Goal: Information Seeking & Learning: Learn about a topic

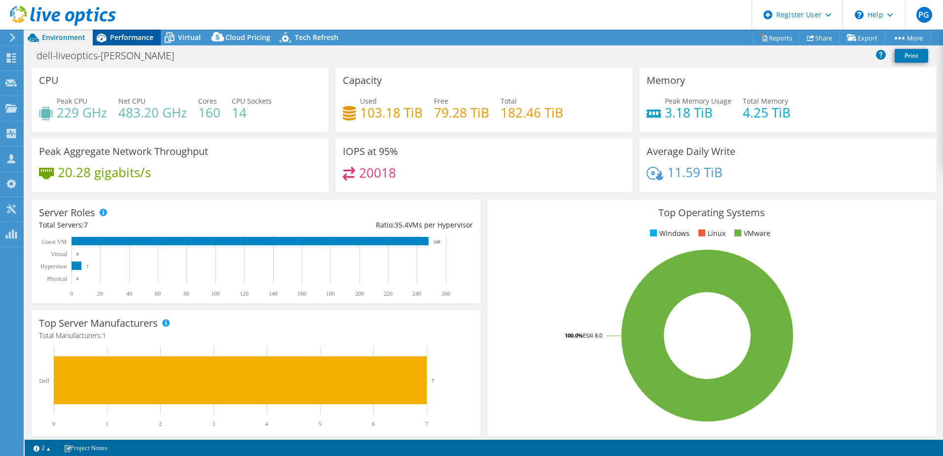
click at [132, 35] on span "Performance" at bounding box center [131, 37] width 43 height 9
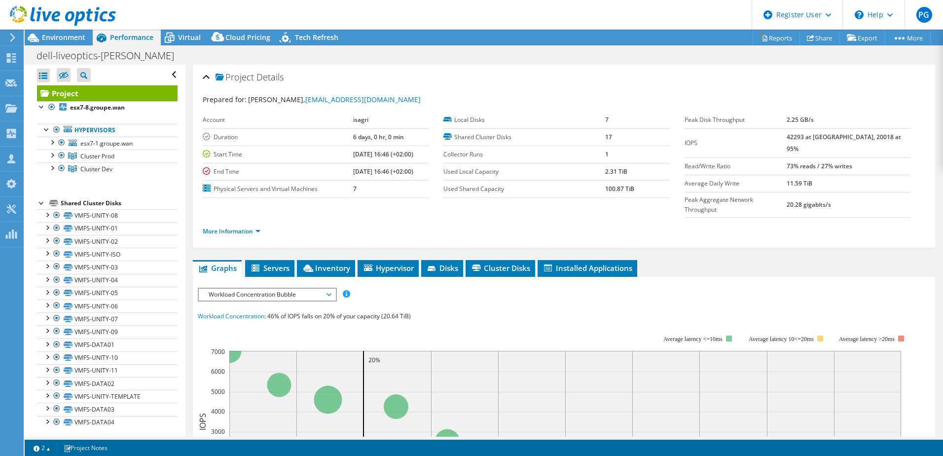
click at [287, 289] on span "Workload Concentration Bubble" at bounding box center [267, 295] width 127 height 12
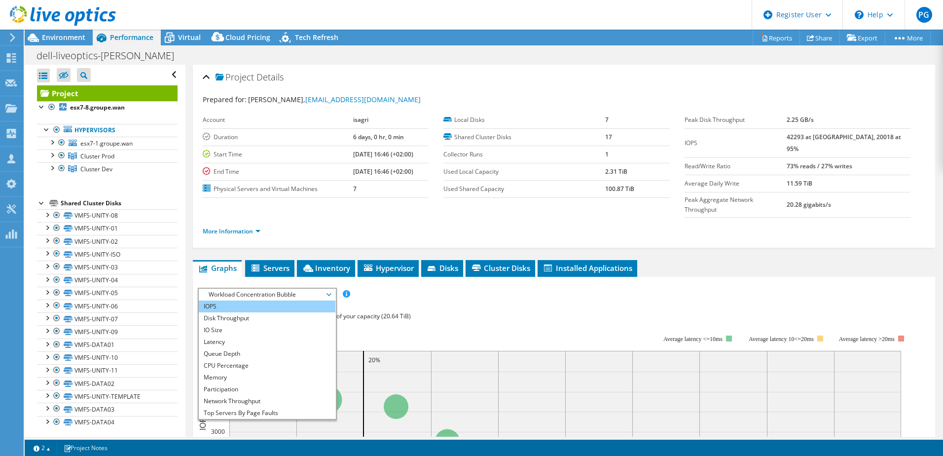
click at [248, 301] on li "IOPS" at bounding box center [267, 307] width 137 height 12
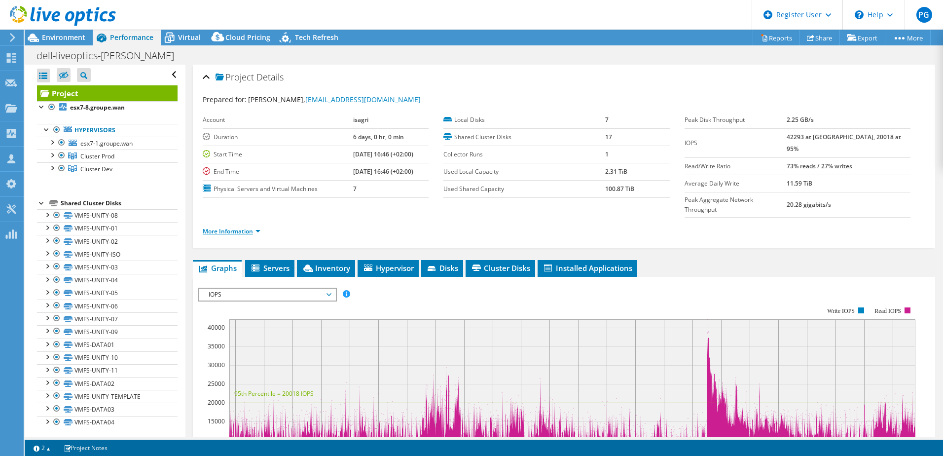
click at [256, 227] on link "More Information" at bounding box center [232, 231] width 58 height 8
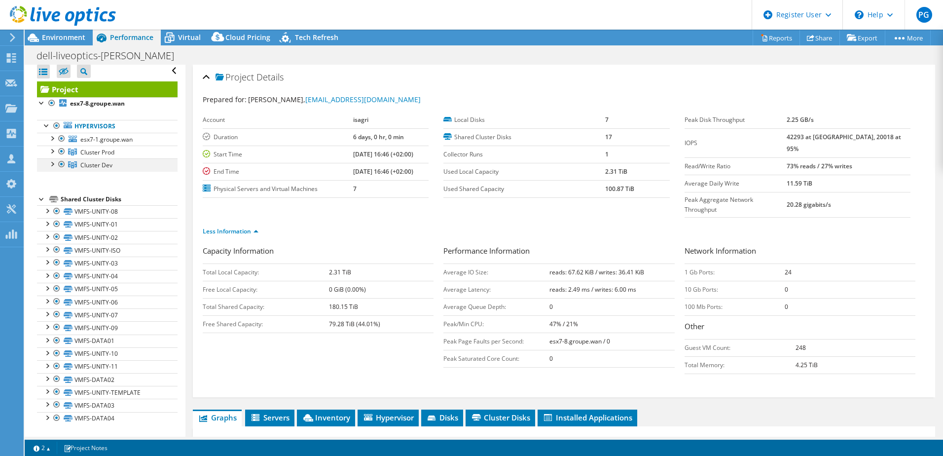
click at [52, 164] on div at bounding box center [52, 163] width 10 height 10
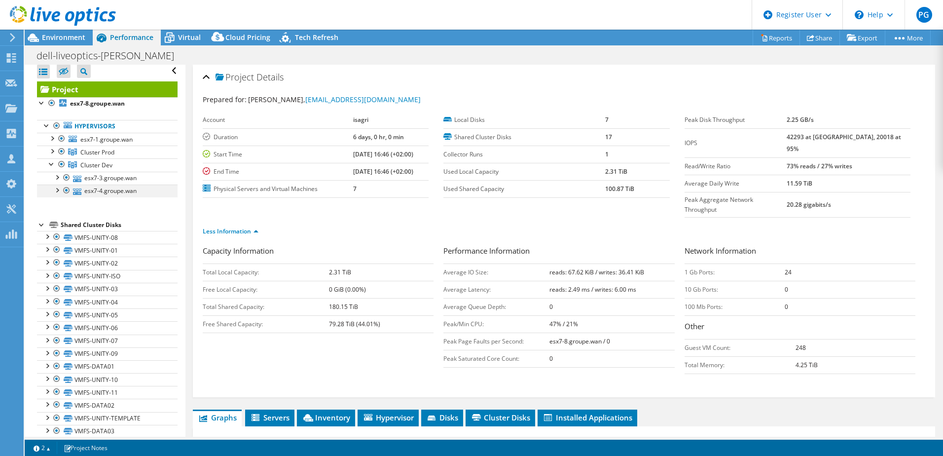
click at [57, 191] on div at bounding box center [57, 190] width 10 height 10
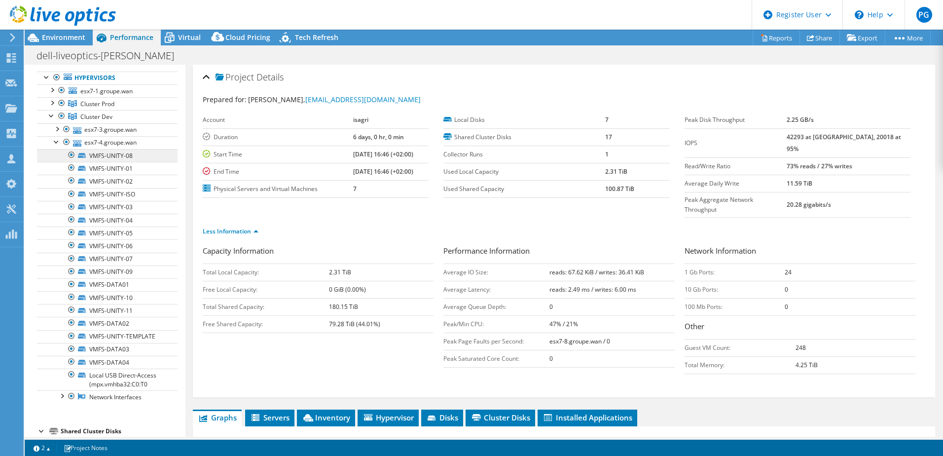
scroll to position [152, 0]
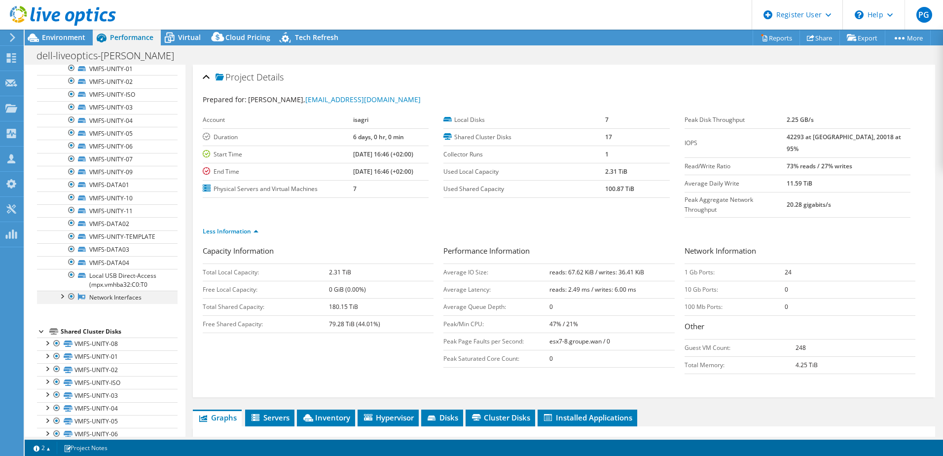
click at [64, 296] on div at bounding box center [62, 296] width 10 height 10
click at [61, 296] on div at bounding box center [62, 296] width 10 height 10
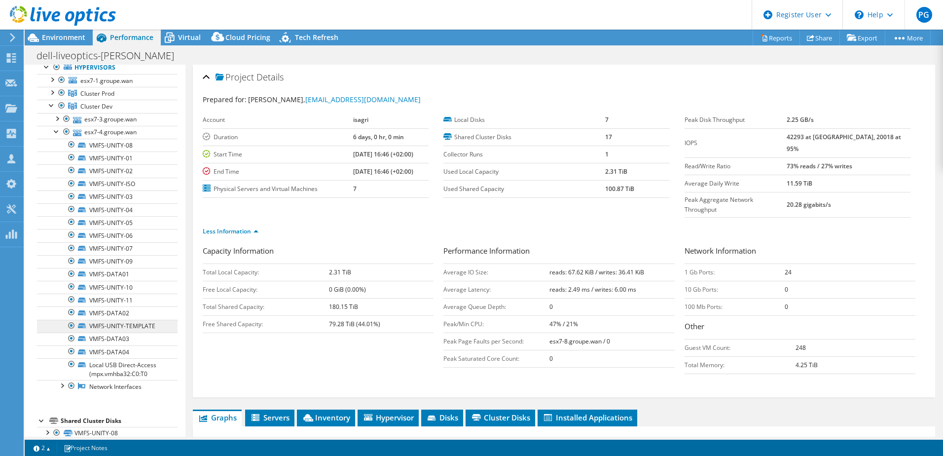
scroll to position [4, 0]
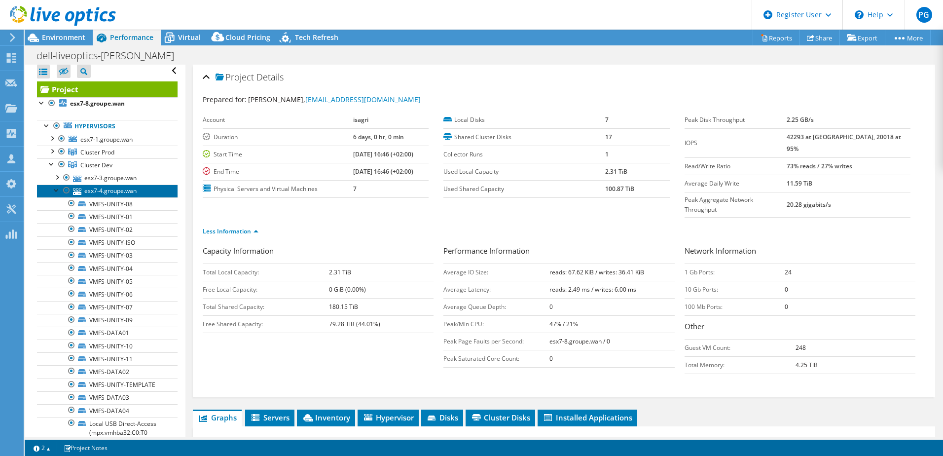
click at [117, 189] on link "esx7-4.groupe.wan" at bounding box center [107, 191] width 141 height 13
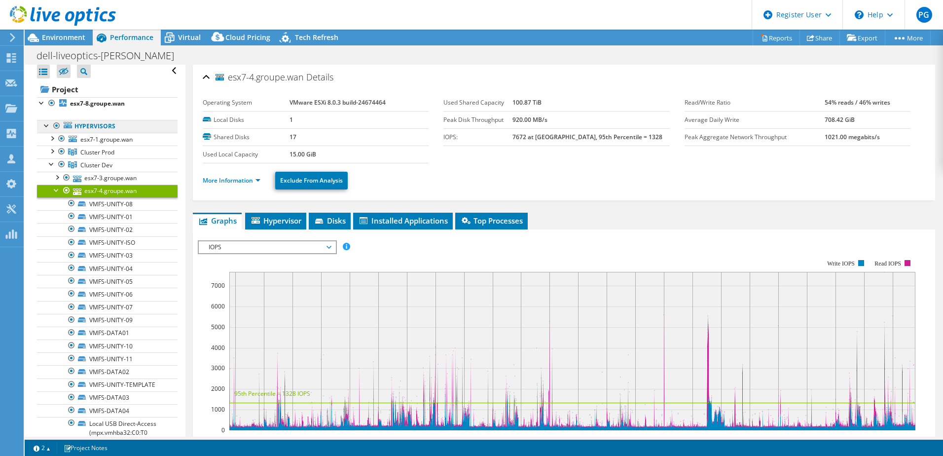
click at [99, 124] on link "Hypervisors" at bounding box center [107, 126] width 141 height 13
click at [86, 104] on b "esx7-8.groupe.wan" at bounding box center [97, 103] width 55 height 8
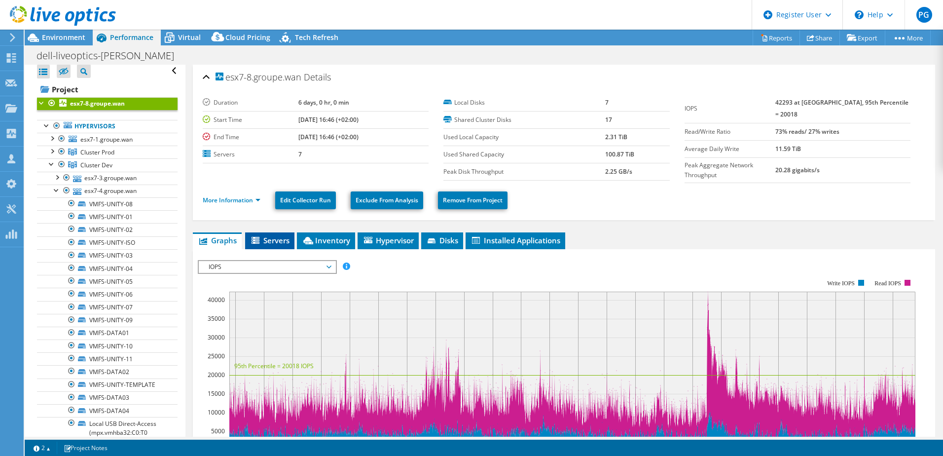
click at [265, 235] on span "Servers" at bounding box center [269, 240] width 39 height 10
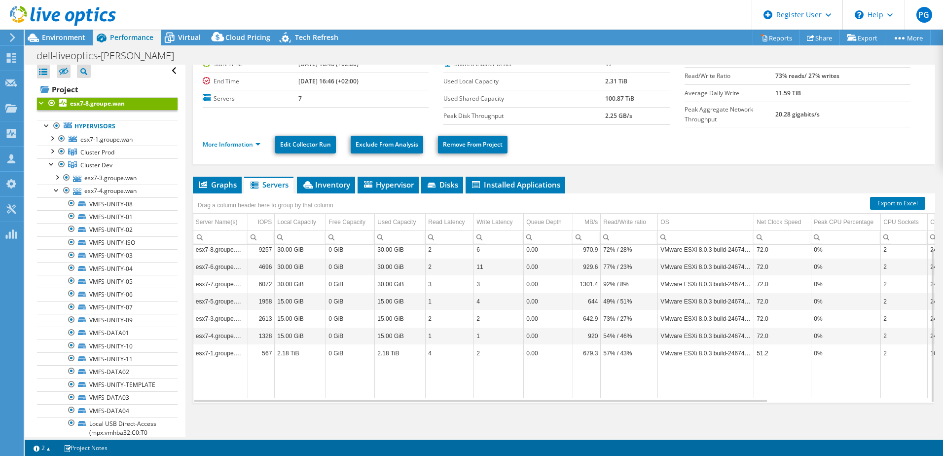
scroll to position [57, 0]
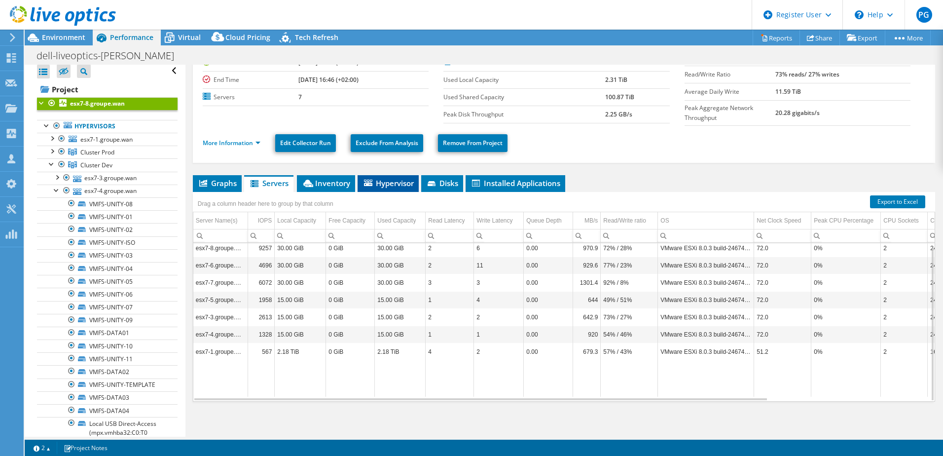
click at [386, 178] on span "Hypervisor" at bounding box center [388, 183] width 51 height 10
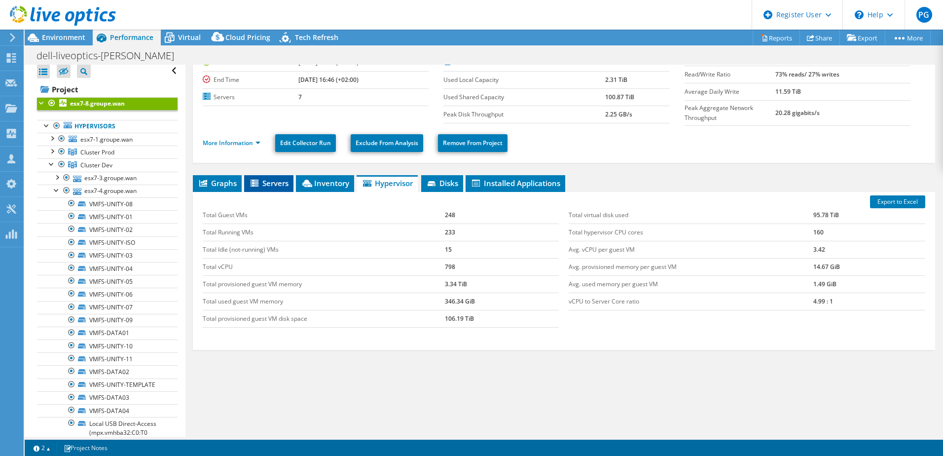
click at [271, 180] on span "Servers" at bounding box center [268, 183] width 39 height 10
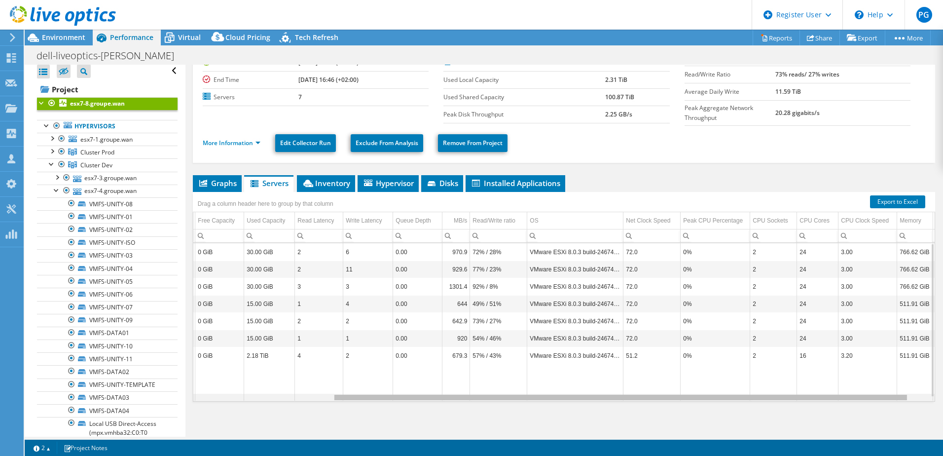
scroll to position [0, 0]
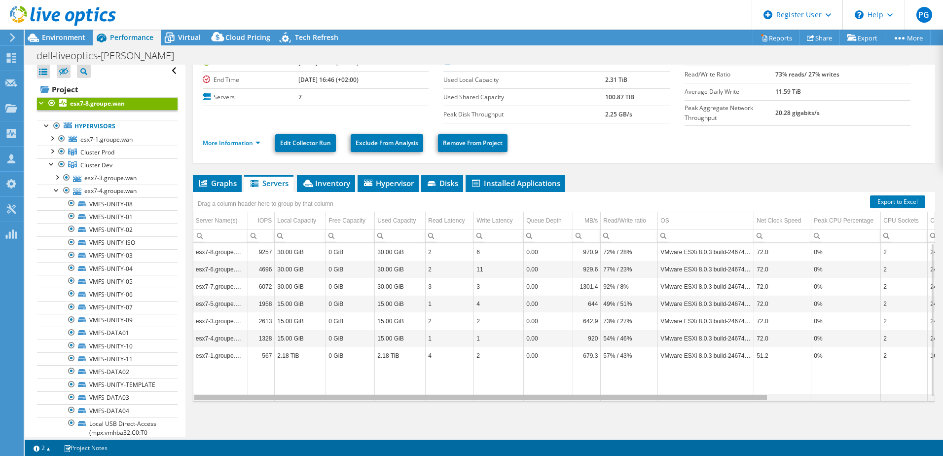
drag, startPoint x: 667, startPoint y: 397, endPoint x: 477, endPoint y: 311, distance: 208.0
click at [570, 384] on body "PG Dell User [PERSON_NAME] [EMAIL_ADDRESS][DOMAIN_NAME] Dell My Profile Log Out…" at bounding box center [471, 228] width 943 height 456
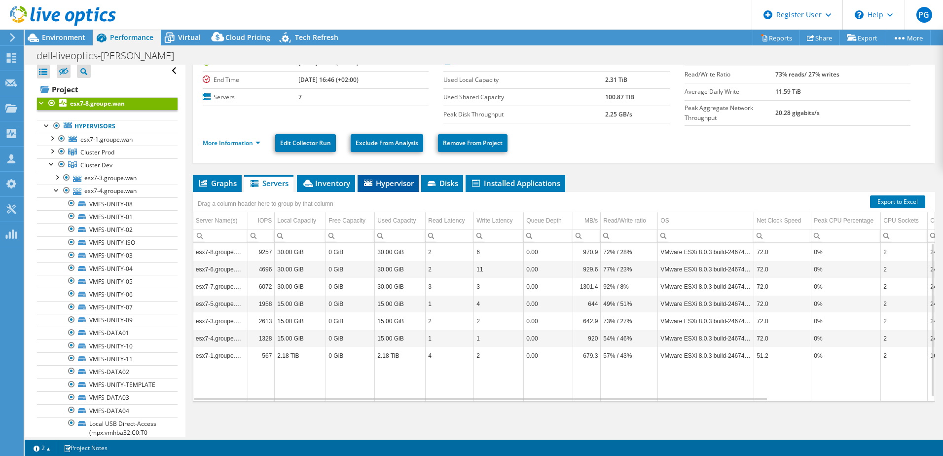
click at [403, 180] on span "Hypervisor" at bounding box center [388, 183] width 51 height 10
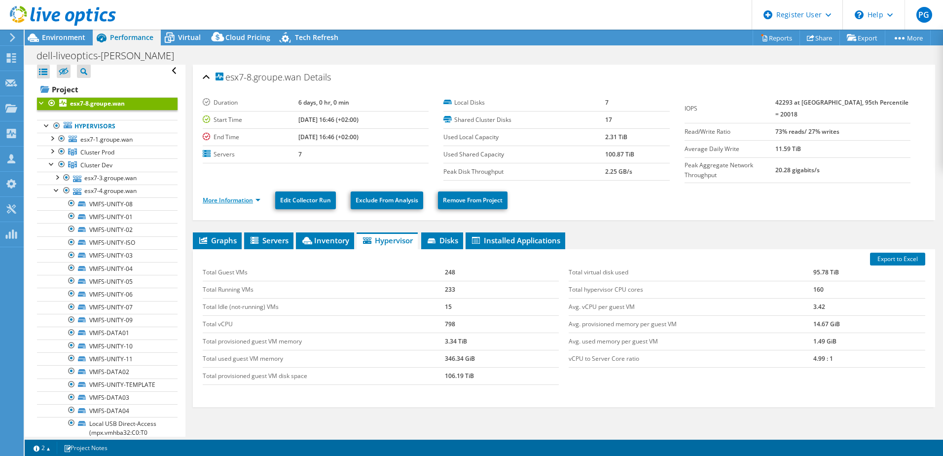
click at [247, 199] on link "More Information" at bounding box center [232, 200] width 58 height 8
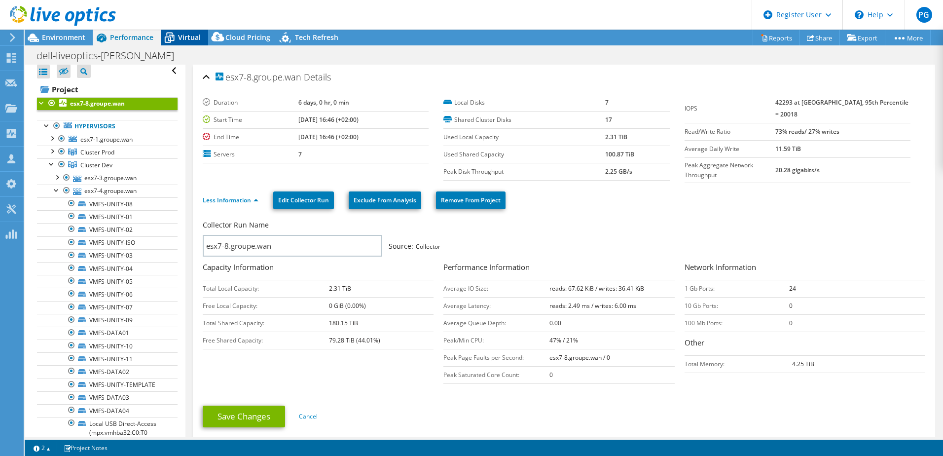
click at [188, 34] on span "Virtual" at bounding box center [189, 37] width 23 height 9
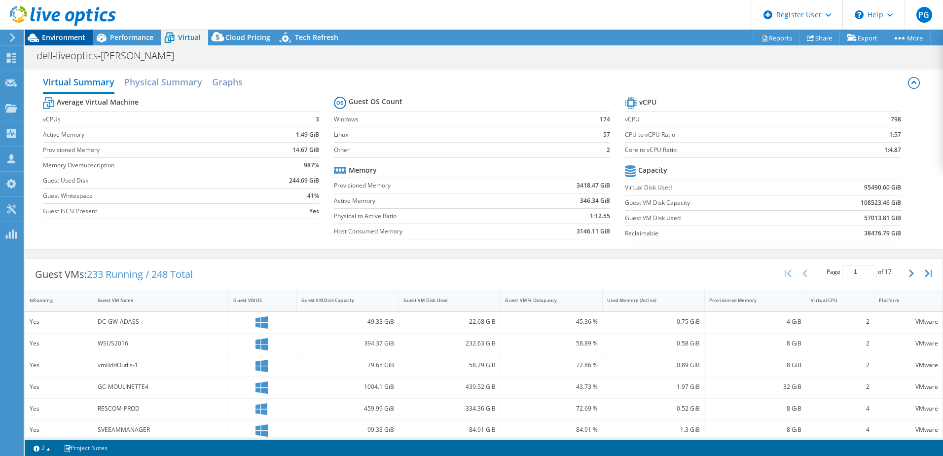
click at [73, 35] on span "Environment" at bounding box center [63, 37] width 43 height 9
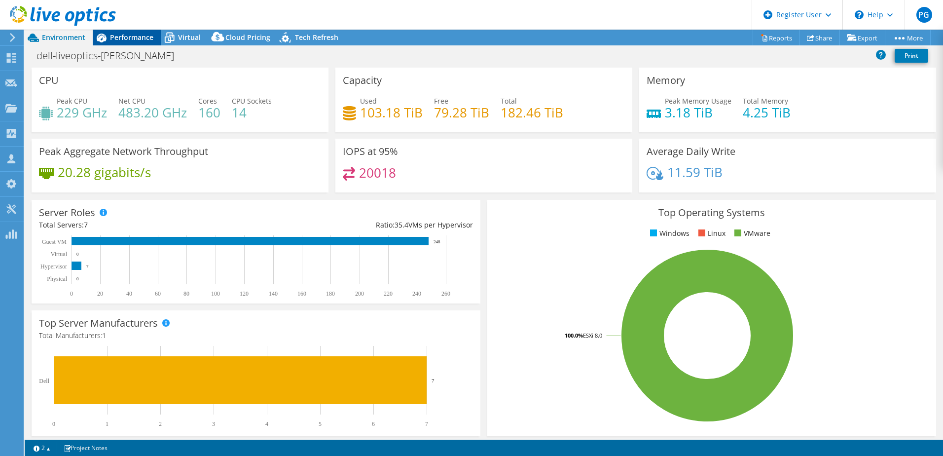
drag, startPoint x: 129, startPoint y: 41, endPoint x: 140, endPoint y: 40, distance: 10.4
click at [130, 40] on span "Performance" at bounding box center [131, 37] width 43 height 9
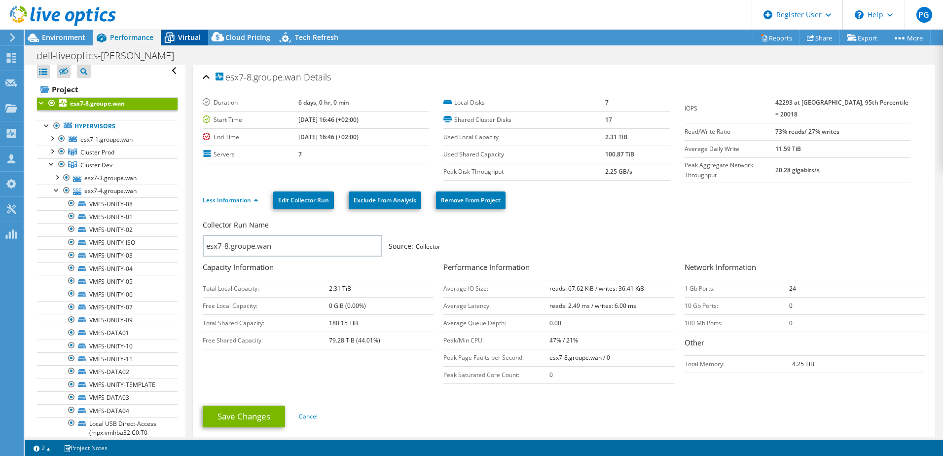
click at [184, 37] on span "Virtual" at bounding box center [189, 37] width 23 height 9
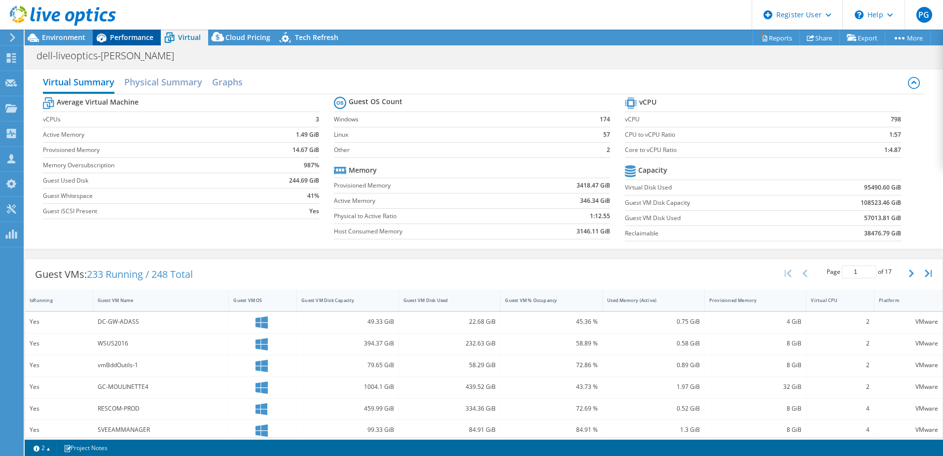
click at [118, 37] on span "Performance" at bounding box center [131, 37] width 43 height 9
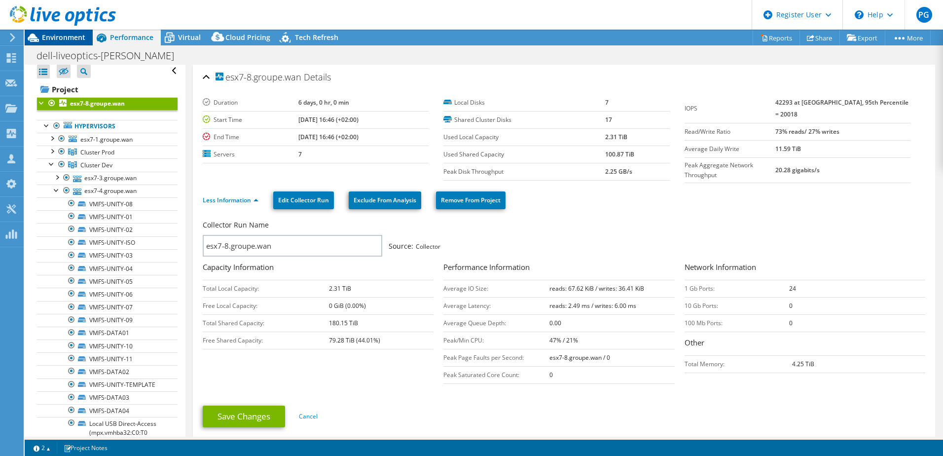
click at [66, 37] on span "Environment" at bounding box center [63, 37] width 43 height 9
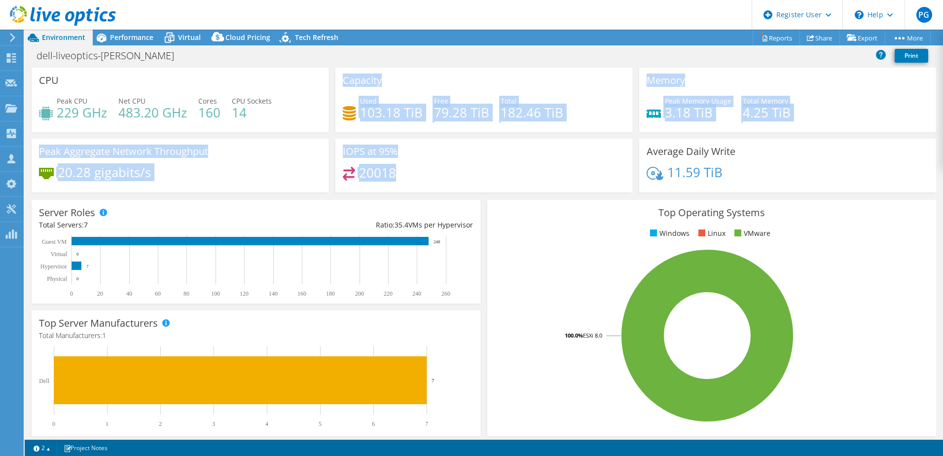
drag, startPoint x: 340, startPoint y: 79, endPoint x: 429, endPoint y: 172, distance: 128.1
click at [429, 172] on div "CPU Peak CPU 229 GHz Net CPU 483.20 GHz Cores 160 CPU Sockets 14 Capacity Used …" at bounding box center [484, 133] width 912 height 131
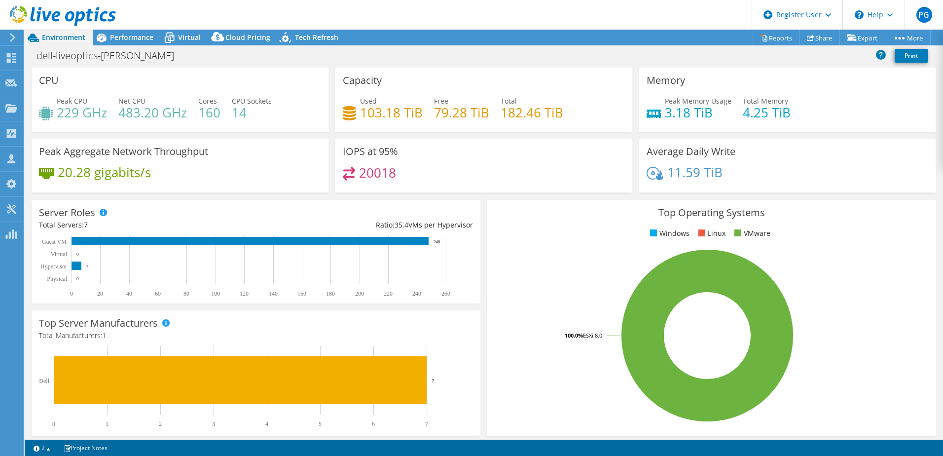
drag, startPoint x: 429, startPoint y: 172, endPoint x: 420, endPoint y: 191, distance: 21.2
click at [420, 191] on div "IOPS at 95% 20018" at bounding box center [484, 166] width 297 height 54
click at [127, 34] on span "Performance" at bounding box center [131, 37] width 43 height 9
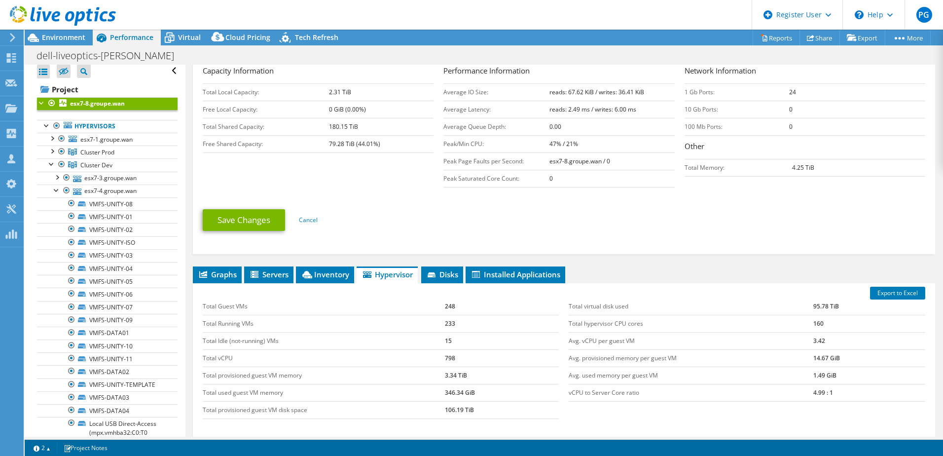
scroll to position [197, 0]
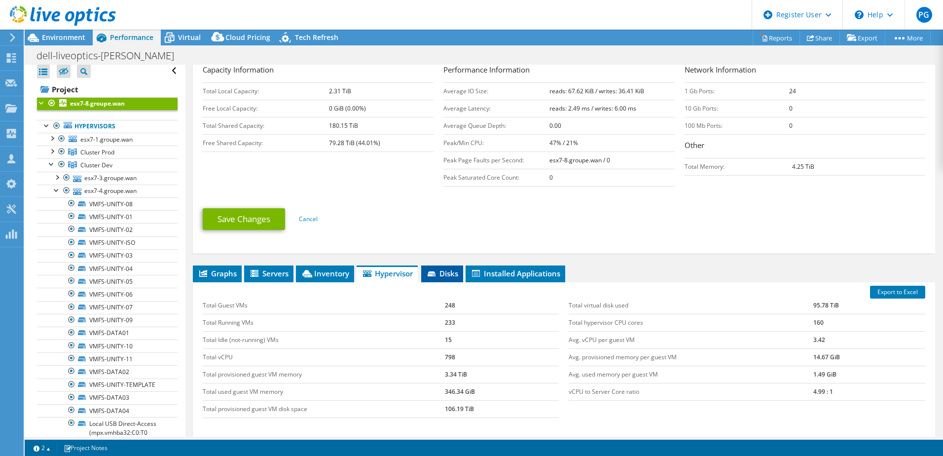
click at [436, 271] on icon at bounding box center [432, 273] width 8 height 5
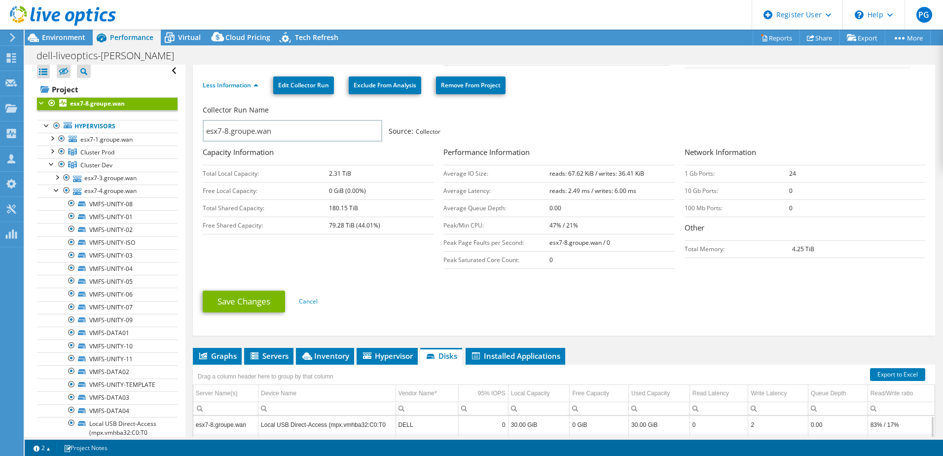
scroll to position [0, 0]
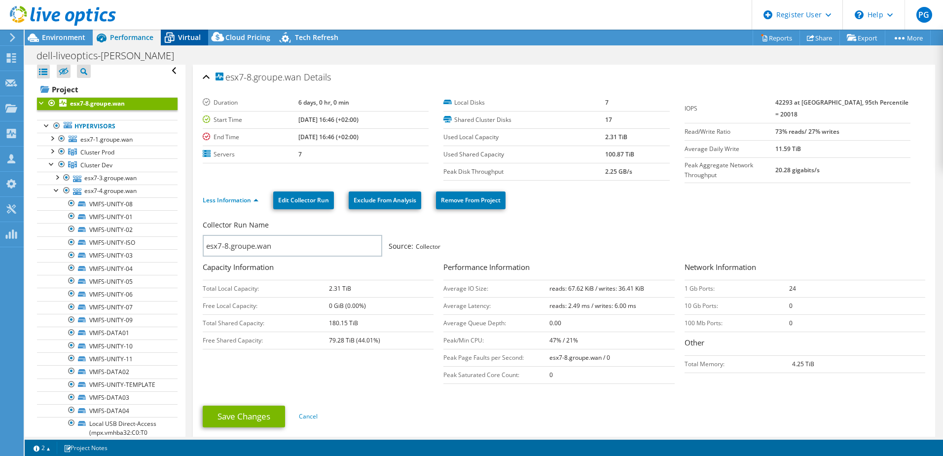
click at [191, 39] on span "Virtual" at bounding box center [189, 37] width 23 height 9
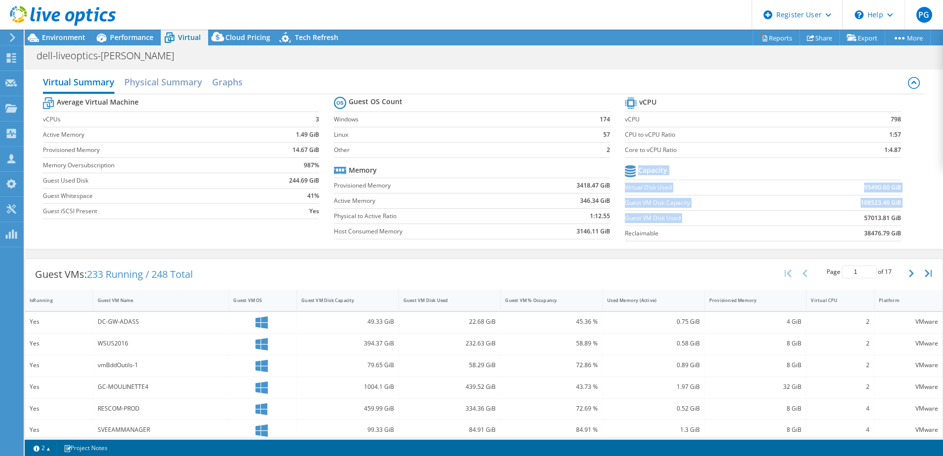
drag, startPoint x: 857, startPoint y: 217, endPoint x: 897, endPoint y: 219, distance: 40.0
click at [897, 219] on section "vCPU vCPU 798 CPU to vCPU Ratio 1:57 Core to vCPU Ratio 1:4.87 Capacity Virtual…" at bounding box center [770, 170] width 291 height 151
drag, startPoint x: 895, startPoint y: 218, endPoint x: 850, endPoint y: 216, distance: 44.9
click at [850, 216] on td "57013.81 GiB" at bounding box center [850, 217] width 101 height 15
drag, startPoint x: 858, startPoint y: 219, endPoint x: 908, endPoint y: 217, distance: 50.8
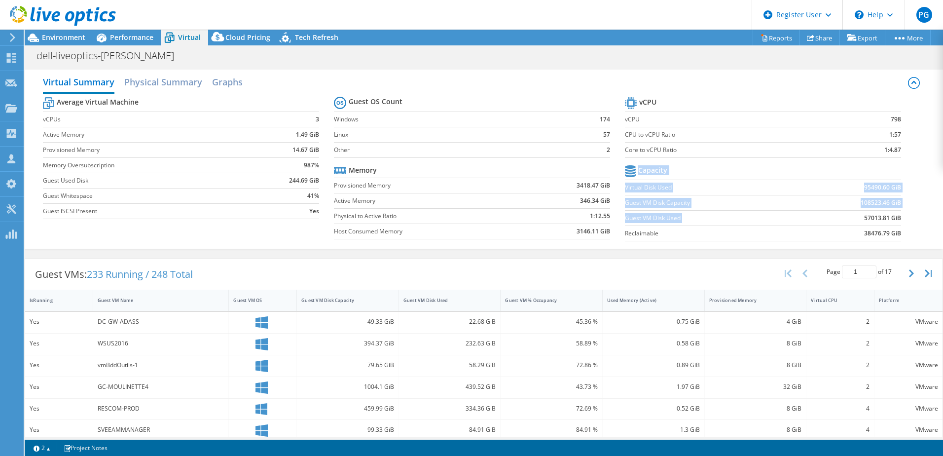
click at [910, 217] on div "Average Virtual Machine vCPUs 3 Active Memory 1.49 GiB Provisioned Memory 14.67…" at bounding box center [484, 170] width 882 height 152
drag, startPoint x: 908, startPoint y: 217, endPoint x: 843, endPoint y: 217, distance: 65.1
click at [843, 217] on td "57013.81 GiB" at bounding box center [850, 217] width 101 height 15
drag, startPoint x: 859, startPoint y: 218, endPoint x: 899, endPoint y: 218, distance: 40.5
click at [899, 218] on section "vCPU vCPU 798 CPU to vCPU Ratio 1:57 Core to vCPU Ratio 1:4.87 Capacity Virtual…" at bounding box center [770, 170] width 291 height 151
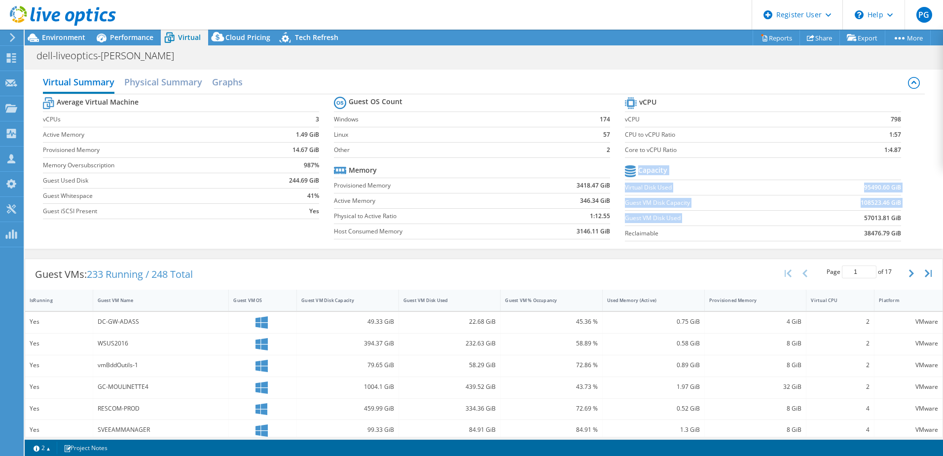
click at [899, 218] on section "vCPU vCPU 798 CPU to vCPU Ratio 1:57 Core to vCPU Ratio 1:4.87 Capacity Virtual…" at bounding box center [770, 170] width 291 height 151
drag, startPoint x: 858, startPoint y: 220, endPoint x: 892, endPoint y: 217, distance: 33.7
click at [893, 217] on b "57013.81 GiB" at bounding box center [882, 218] width 37 height 10
drag, startPoint x: 892, startPoint y: 217, endPoint x: 848, endPoint y: 217, distance: 43.4
click at [848, 217] on td "57013.81 GiB" at bounding box center [850, 217] width 101 height 15
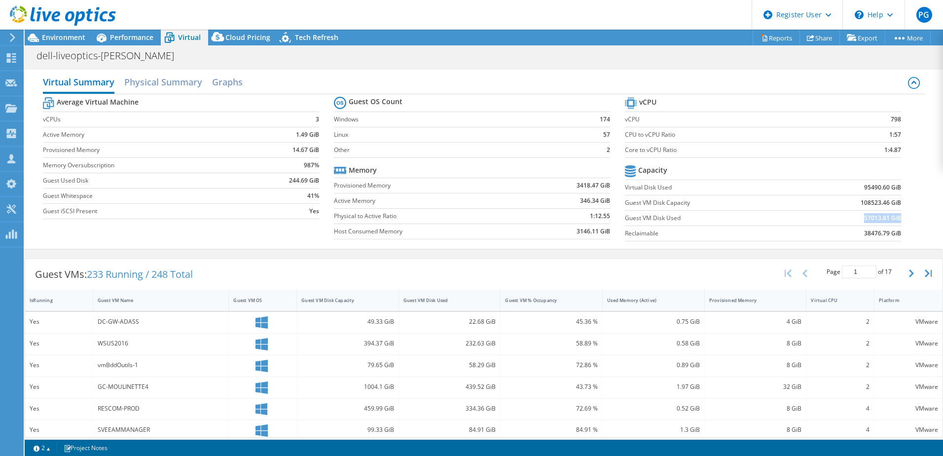
drag, startPoint x: 857, startPoint y: 219, endPoint x: 894, endPoint y: 219, distance: 36.5
click at [894, 219] on b "57013.81 GiB" at bounding box center [882, 218] width 37 height 10
drag, startPoint x: 894, startPoint y: 219, endPoint x: 824, endPoint y: 220, distance: 70.1
click at [824, 220] on td "57013.81 GiB" at bounding box center [850, 217] width 101 height 15
click at [139, 38] on span "Performance" at bounding box center [131, 37] width 43 height 9
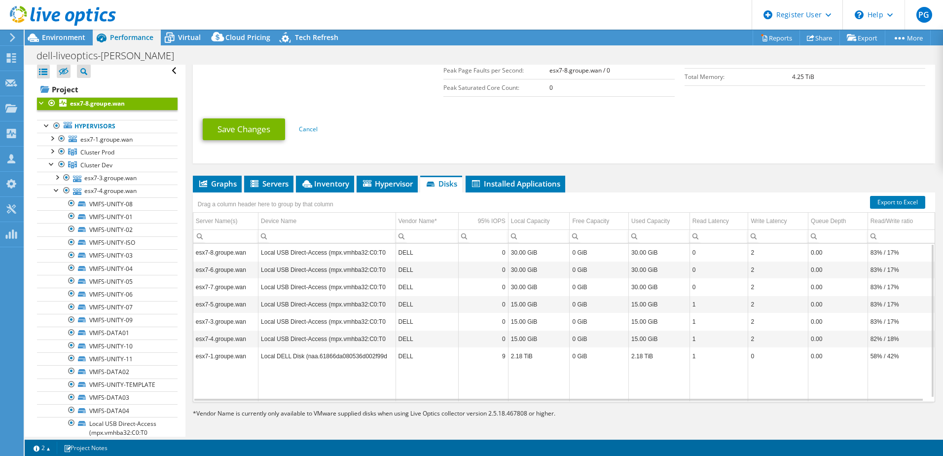
scroll to position [288, 0]
click at [227, 182] on span "Graphs" at bounding box center [217, 183] width 39 height 10
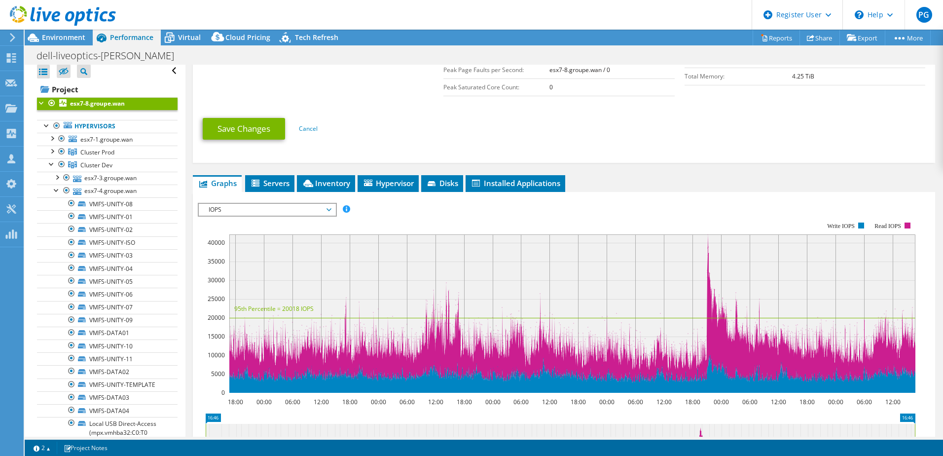
click at [264, 207] on span "IOPS" at bounding box center [267, 210] width 127 height 12
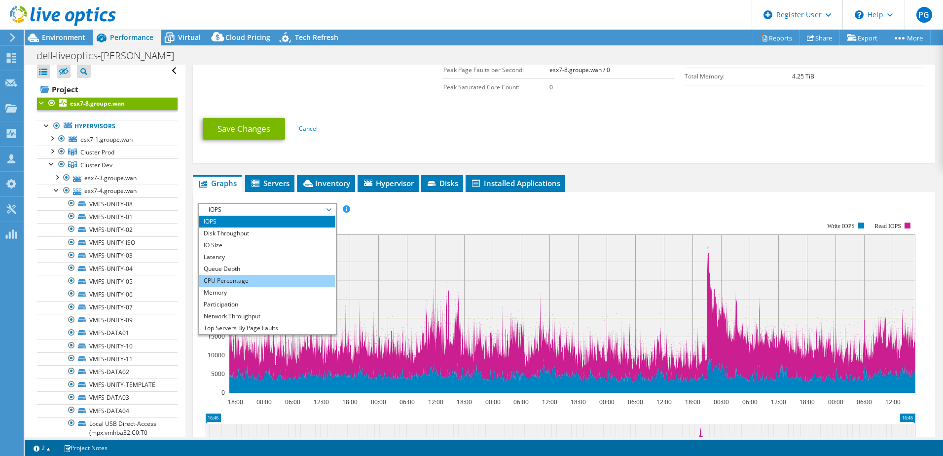
click at [229, 276] on li "CPU Percentage" at bounding box center [267, 281] width 137 height 12
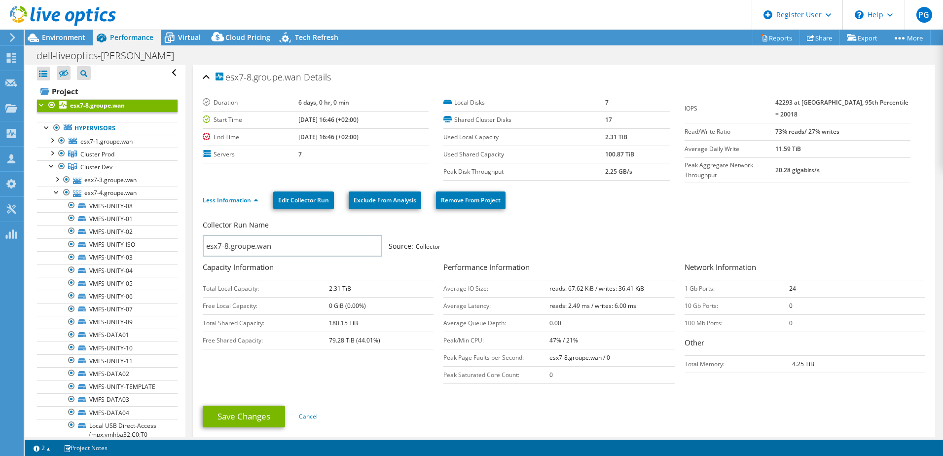
scroll to position [0, 0]
click at [185, 35] on span "Virtual" at bounding box center [189, 37] width 23 height 9
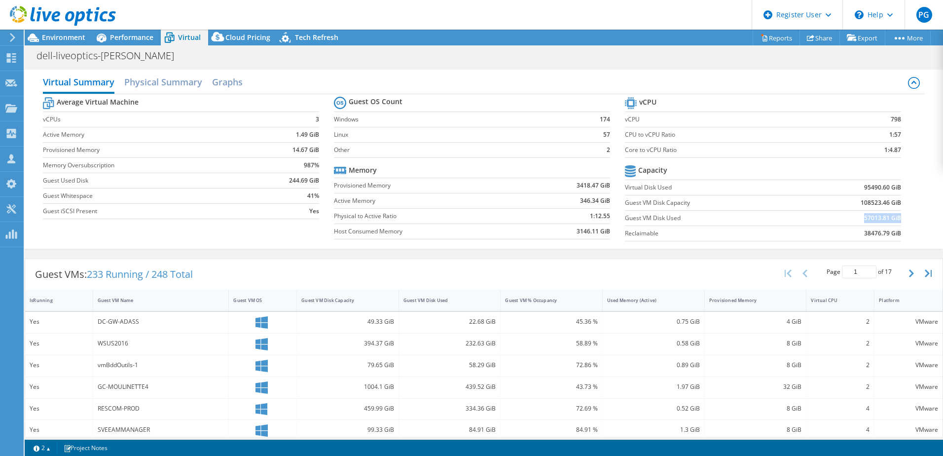
drag, startPoint x: 858, startPoint y: 217, endPoint x: 894, endPoint y: 220, distance: 35.6
click at [894, 220] on b "57013.81 GiB" at bounding box center [882, 218] width 37 height 10
drag, startPoint x: 893, startPoint y: 219, endPoint x: 848, endPoint y: 221, distance: 45.4
click at [848, 221] on td "57013.81 GiB" at bounding box center [850, 217] width 101 height 15
drag, startPoint x: 858, startPoint y: 219, endPoint x: 894, endPoint y: 220, distance: 36.0
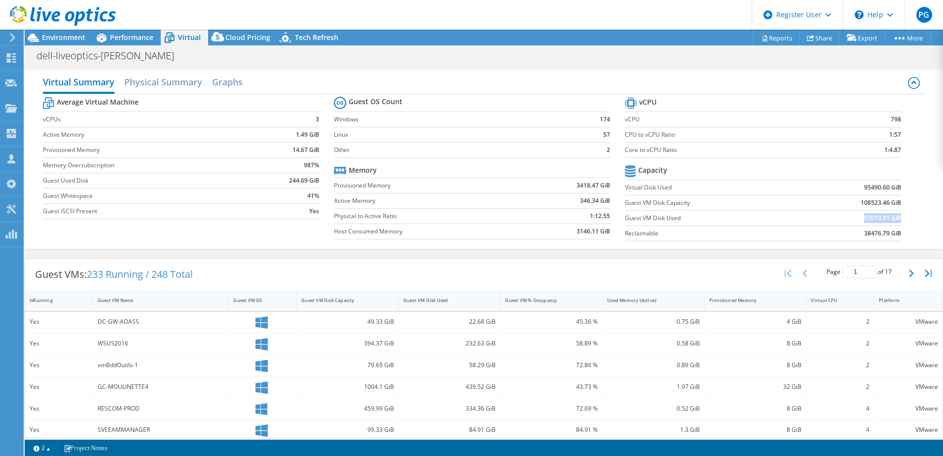
click at [894, 220] on b "57013.81 GiB" at bounding box center [882, 218] width 37 height 10
drag, startPoint x: 894, startPoint y: 220, endPoint x: 779, endPoint y: 218, distance: 115.0
click at [779, 218] on label "Guest VM Disk Used" at bounding box center [712, 218] width 175 height 10
click at [315, 36] on span "Tech Refresh" at bounding box center [316, 37] width 43 height 9
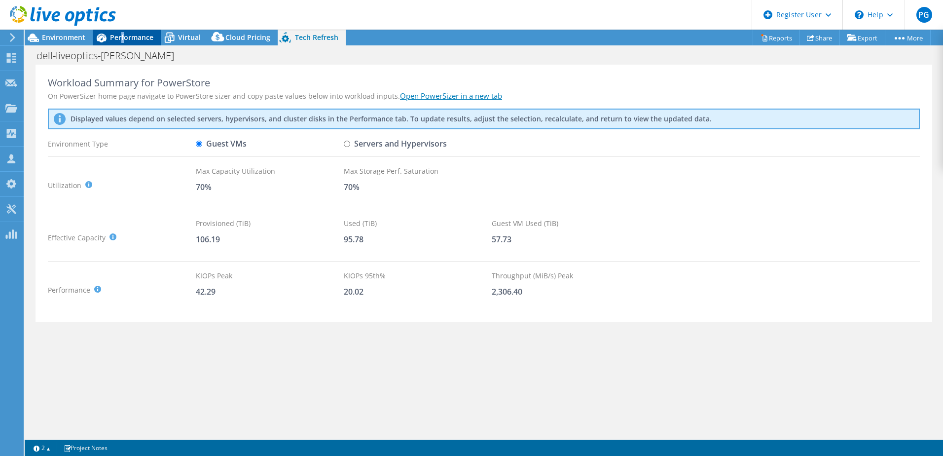
click at [122, 36] on span "Performance" at bounding box center [131, 37] width 43 height 9
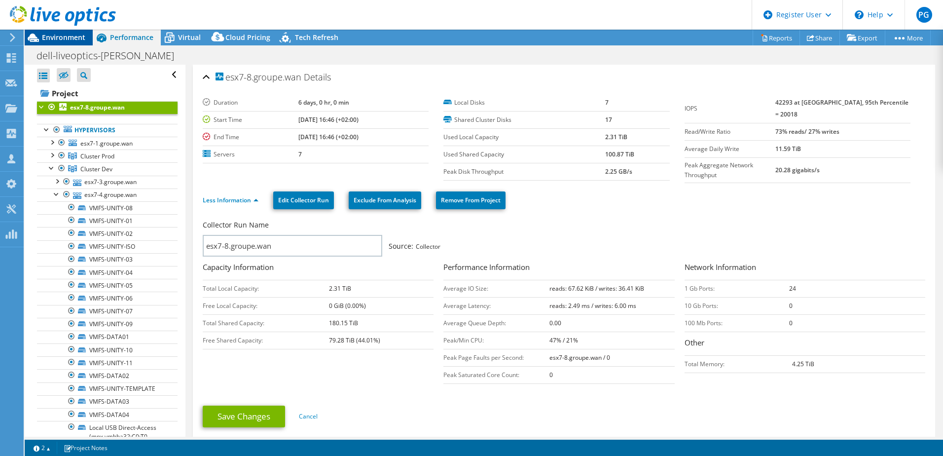
drag, startPoint x: 122, startPoint y: 36, endPoint x: 56, endPoint y: 38, distance: 66.1
click at [56, 38] on span "Environment" at bounding box center [63, 37] width 43 height 9
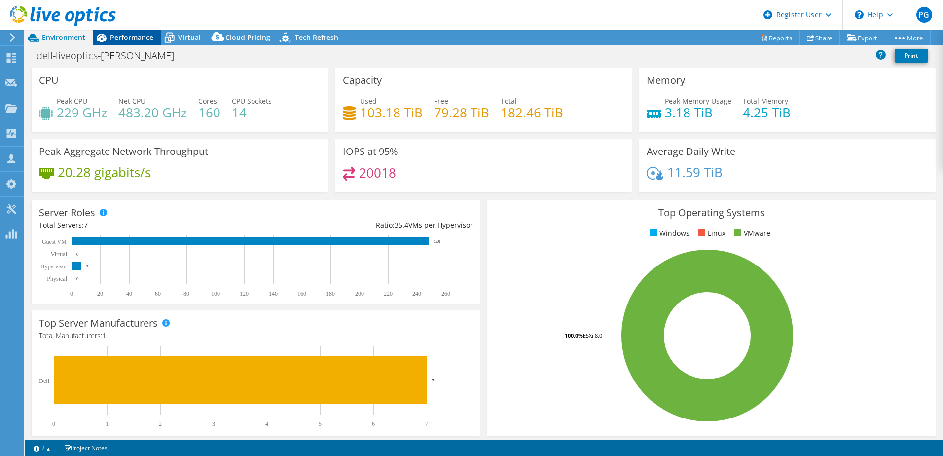
click at [131, 34] on span "Performance" at bounding box center [131, 37] width 43 height 9
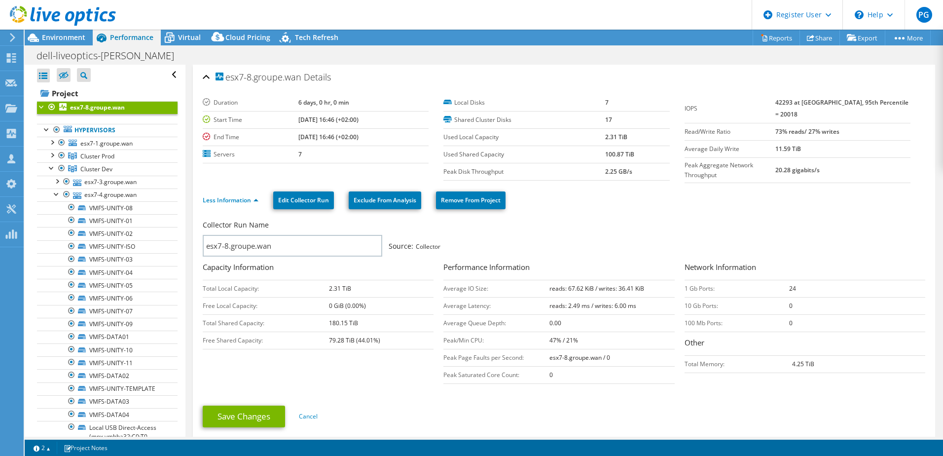
drag, startPoint x: 601, startPoint y: 219, endPoint x: 544, endPoint y: 225, distance: 58.0
click at [544, 225] on div "Collector Run Name" at bounding box center [559, 227] width 713 height 15
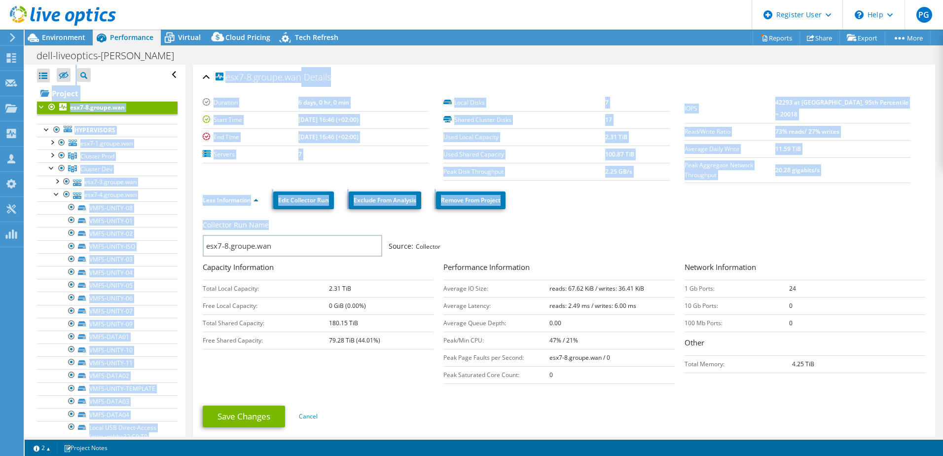
drag, startPoint x: 602, startPoint y: 226, endPoint x: 197, endPoint y: 63, distance: 437.0
click at [197, 63] on div "Project Actions Project Actions Reports Share Export vSAN ReadyNode Sizer" at bounding box center [484, 243] width 919 height 426
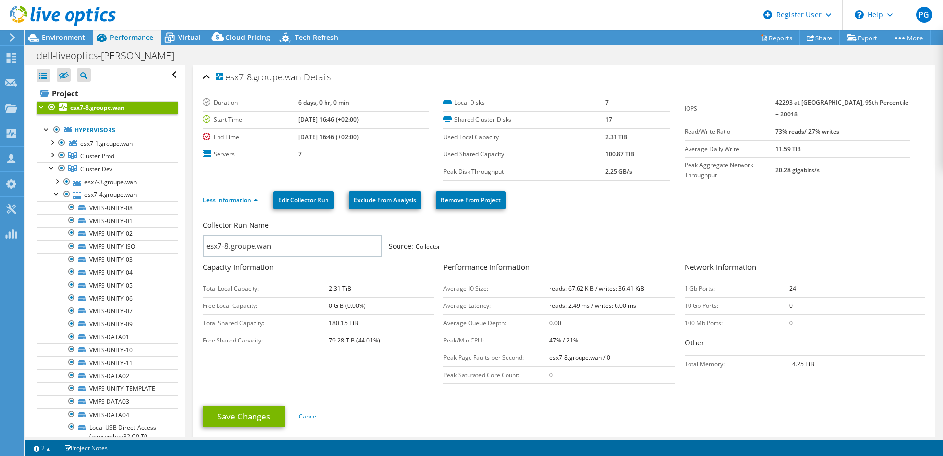
click at [620, 224] on div "Collector Run Name" at bounding box center [559, 227] width 713 height 15
click at [69, 38] on span "Environment" at bounding box center [63, 37] width 43 height 9
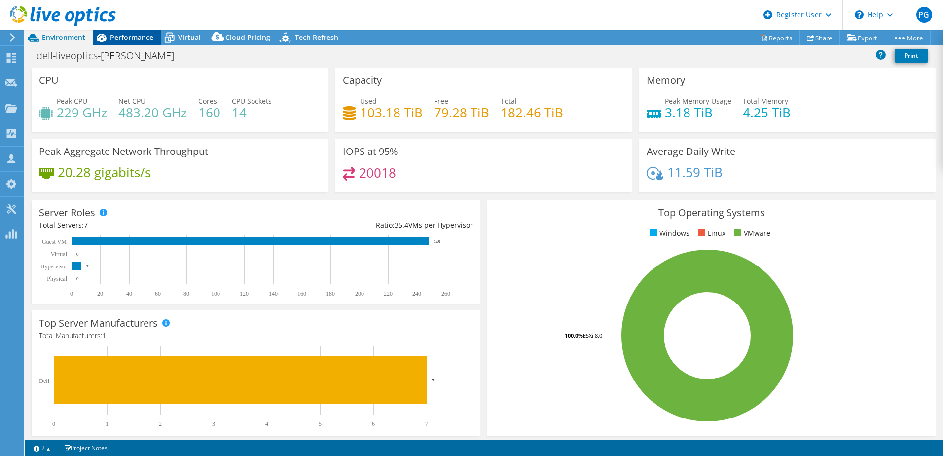
click at [114, 34] on span "Performance" at bounding box center [131, 37] width 43 height 9
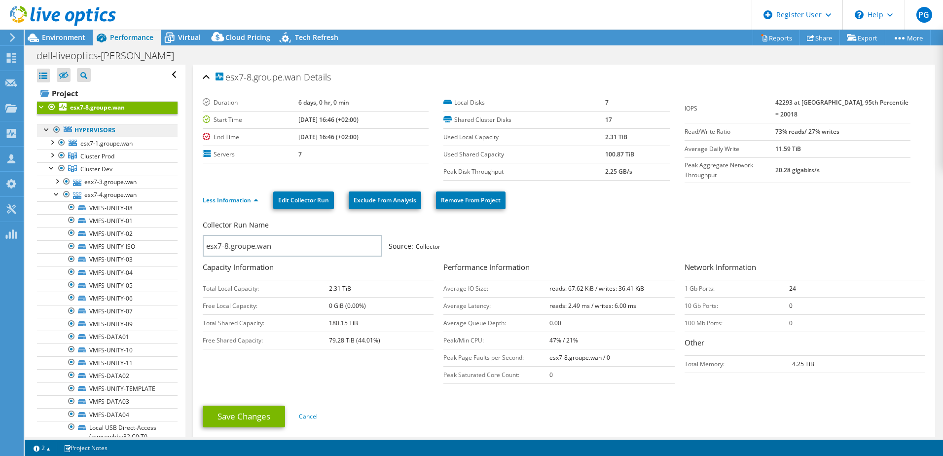
click at [102, 134] on link "Hypervisors" at bounding box center [107, 130] width 141 height 13
click at [78, 87] on link "Project" at bounding box center [107, 93] width 141 height 16
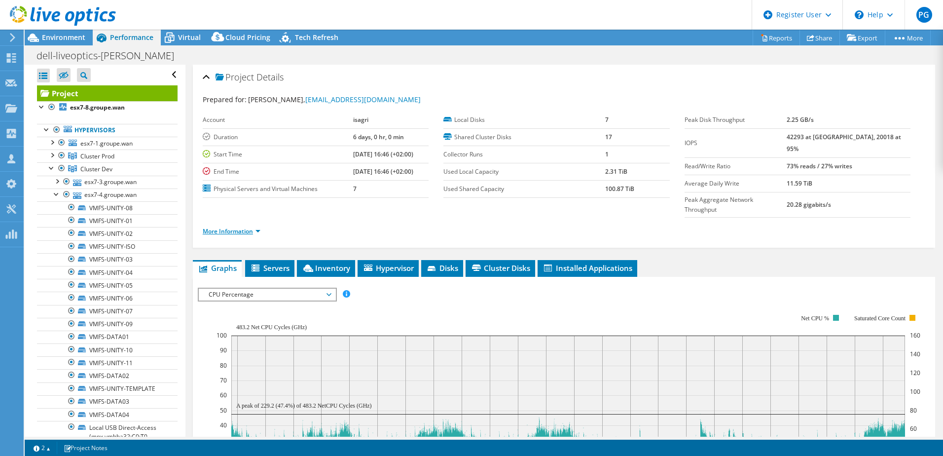
click at [251, 227] on link "More Information" at bounding box center [232, 231] width 58 height 8
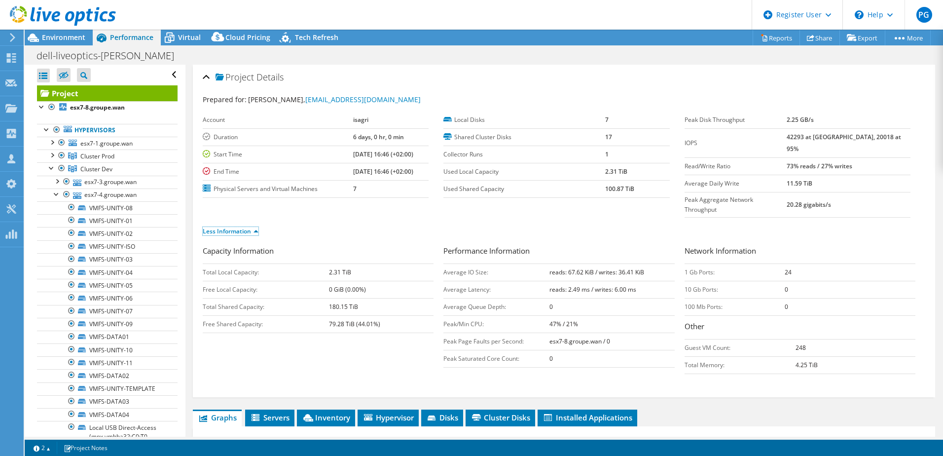
scroll to position [197, 0]
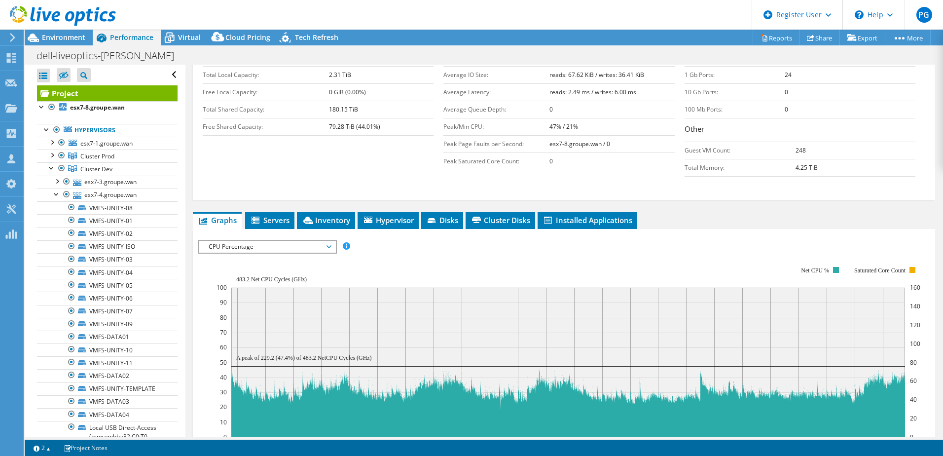
click at [331, 241] on span "CPU Percentage" at bounding box center [267, 247] width 127 height 12
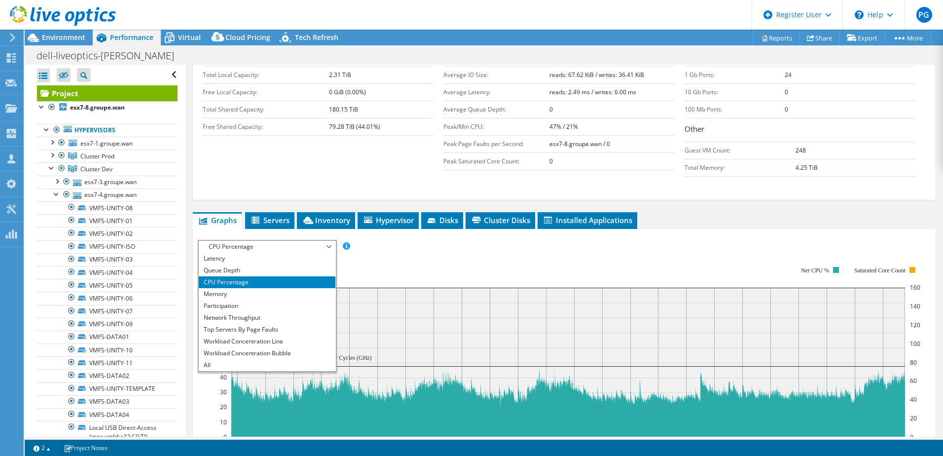
scroll to position [0, 0]
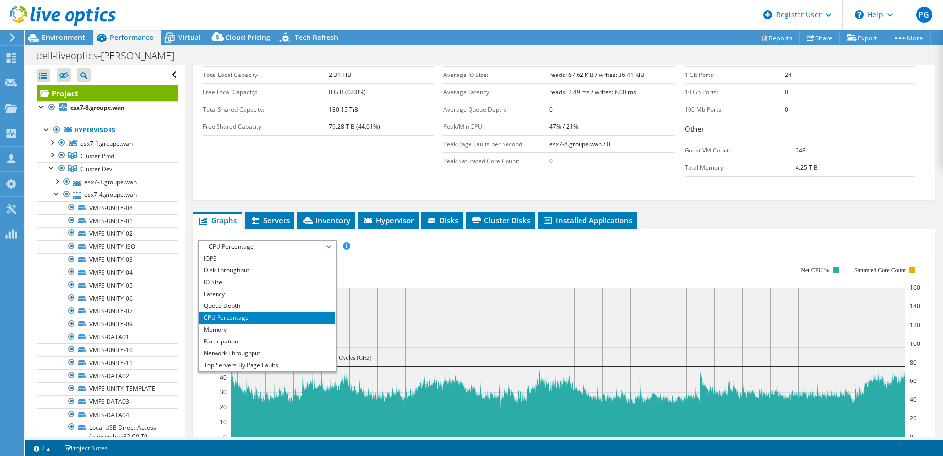
click at [396, 253] on rect at bounding box center [569, 351] width 704 height 197
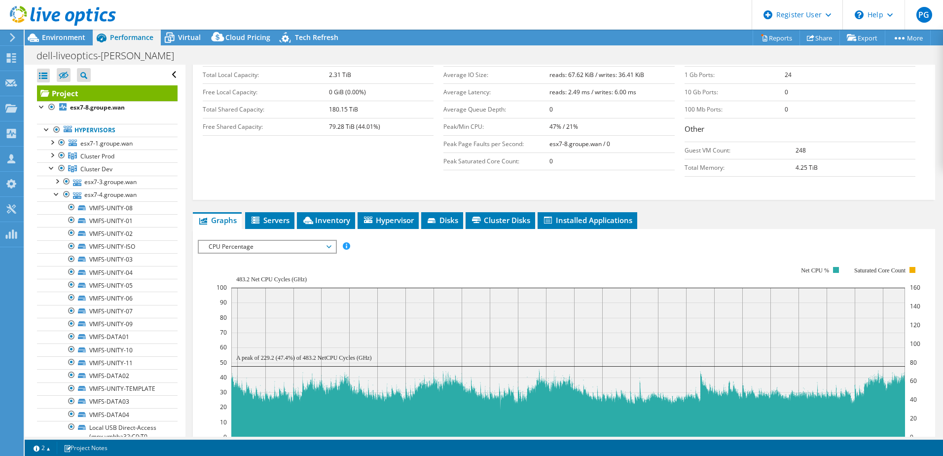
click at [468, 253] on rect at bounding box center [569, 351] width 704 height 197
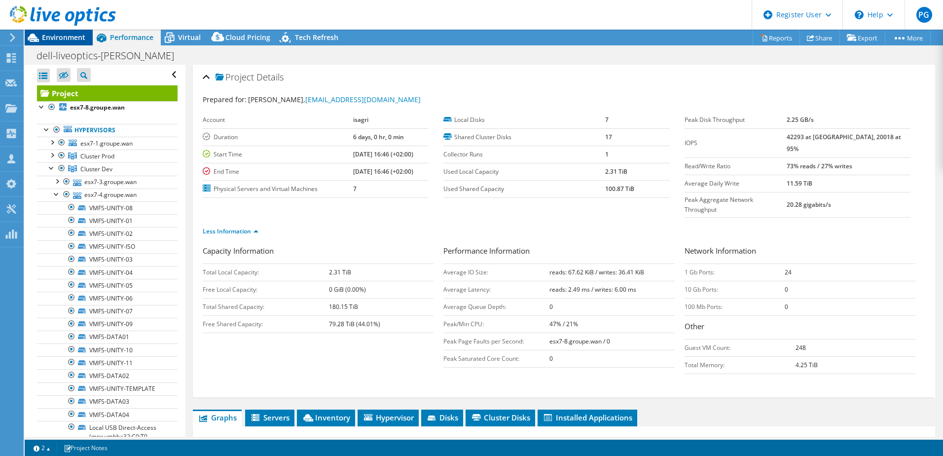
click at [65, 37] on span "Environment" at bounding box center [63, 37] width 43 height 9
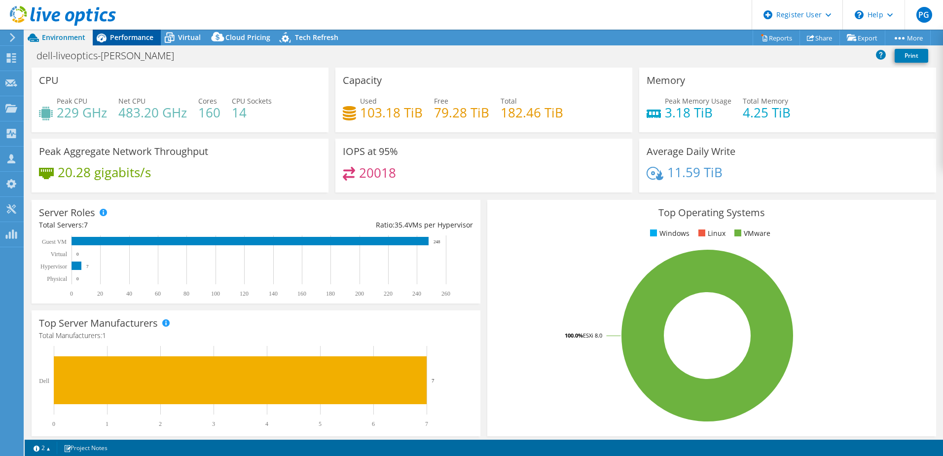
click at [129, 37] on span "Performance" at bounding box center [131, 37] width 43 height 9
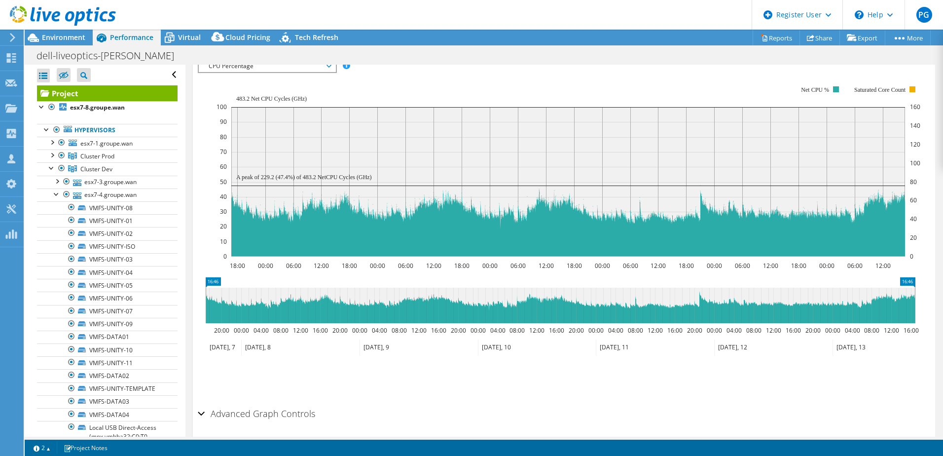
scroll to position [393, 0]
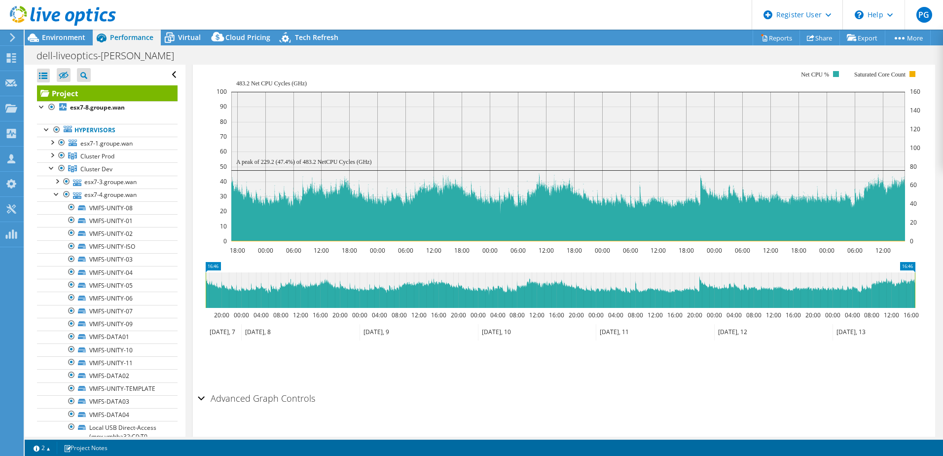
click at [199, 388] on div "Advanced Graph Controls" at bounding box center [564, 398] width 733 height 21
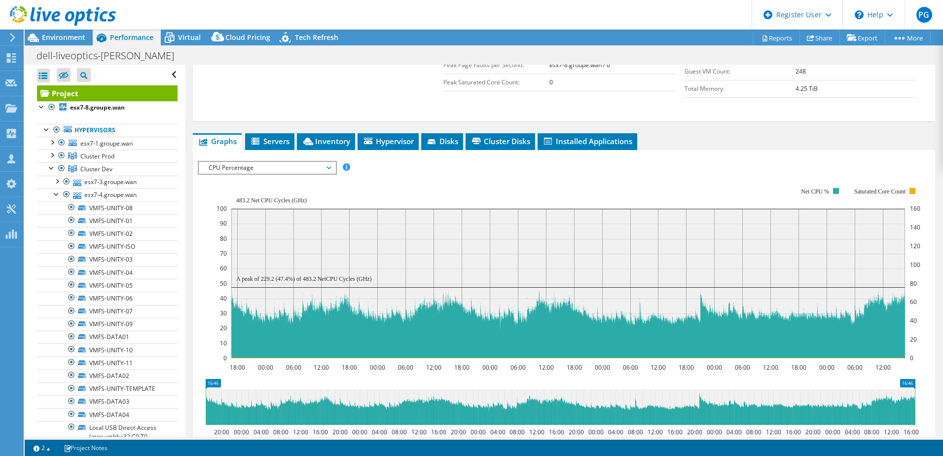
scroll to position [184, 0]
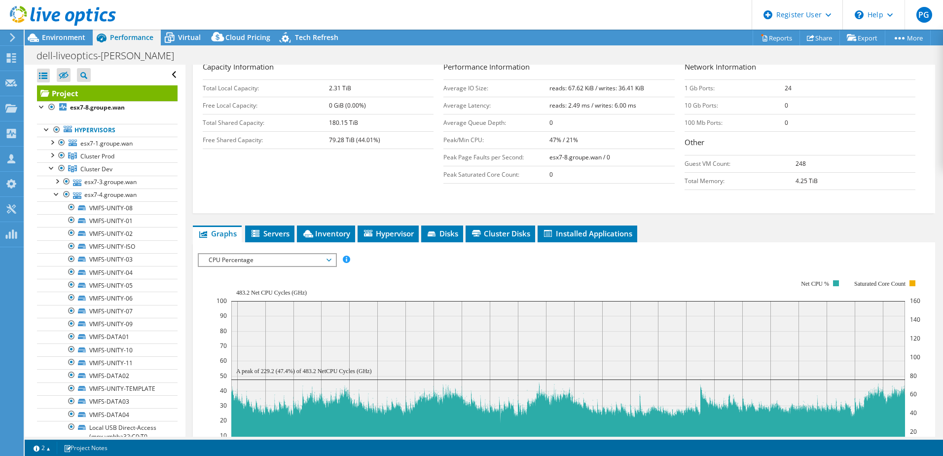
click at [276, 254] on span "CPU Percentage" at bounding box center [267, 260] width 127 height 12
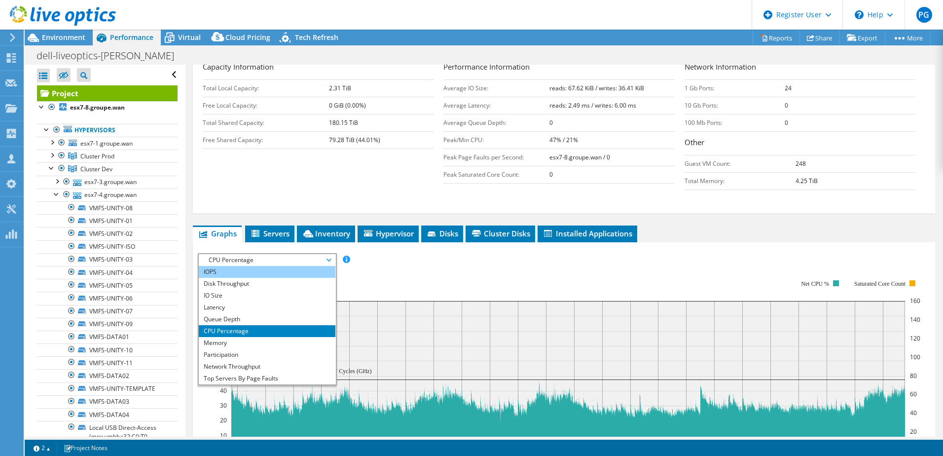
click at [234, 266] on li "IOPS" at bounding box center [267, 272] width 137 height 12
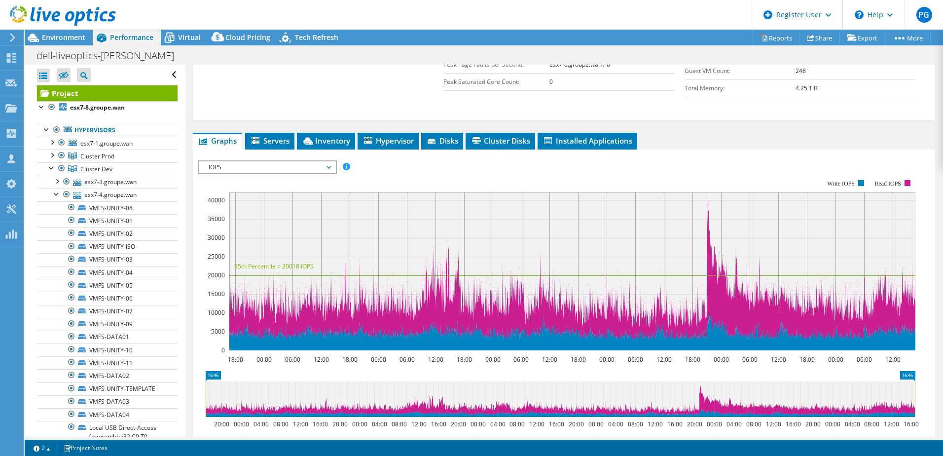
scroll to position [283, 0]
